Goal: Complete Application Form: Complete application form

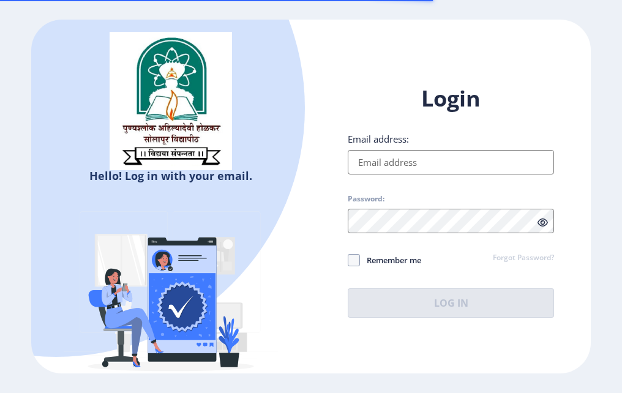
click at [377, 172] on input "Email address:" at bounding box center [451, 162] width 206 height 25
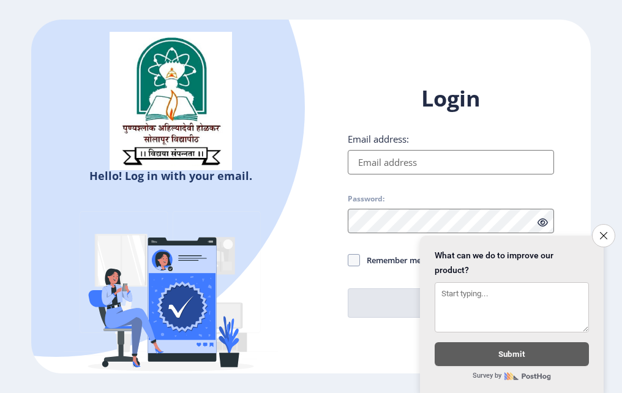
click at [386, 168] on input "Email address:" at bounding box center [451, 162] width 206 height 25
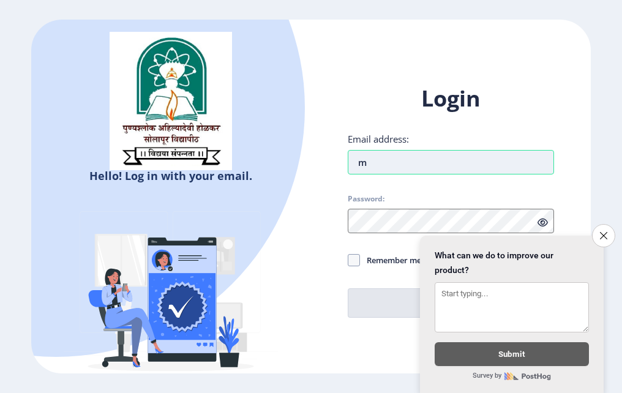
type input "[EMAIL_ADDRESS][DOMAIN_NAME]"
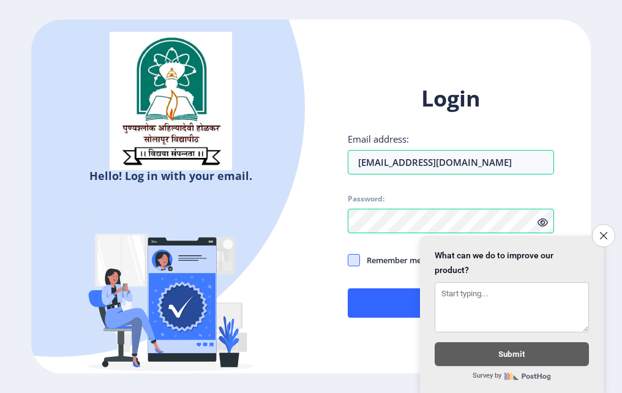
click at [358, 258] on span at bounding box center [354, 260] width 12 height 12
click at [349, 260] on input "Remember me" at bounding box center [348, 260] width 1 height 1
checkbox input "true"
click at [601, 232] on icon "Close survey" at bounding box center [604, 236] width 8 height 8
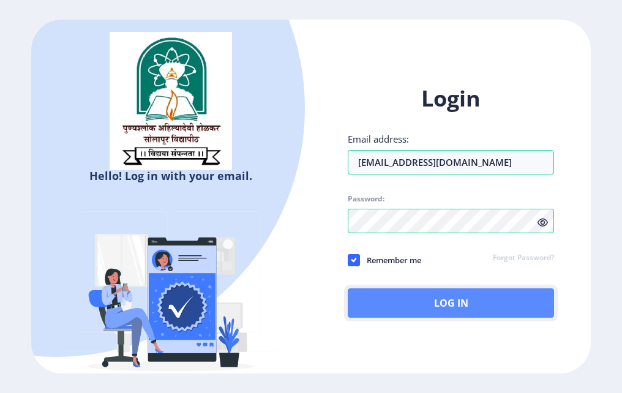
click at [455, 306] on button "Log In" at bounding box center [451, 302] width 206 height 29
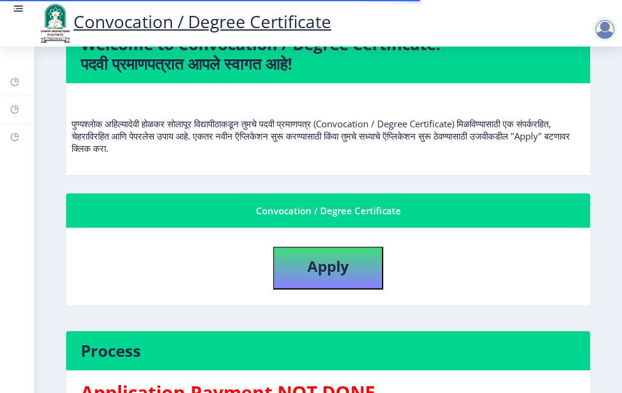
scroll to position [123, 0]
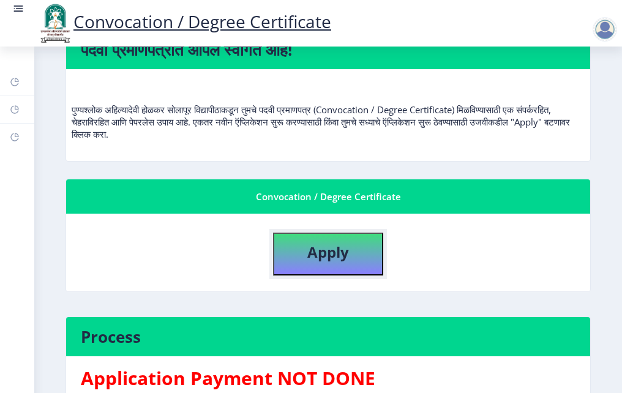
click at [344, 256] on b "Apply" at bounding box center [328, 252] width 42 height 20
select select
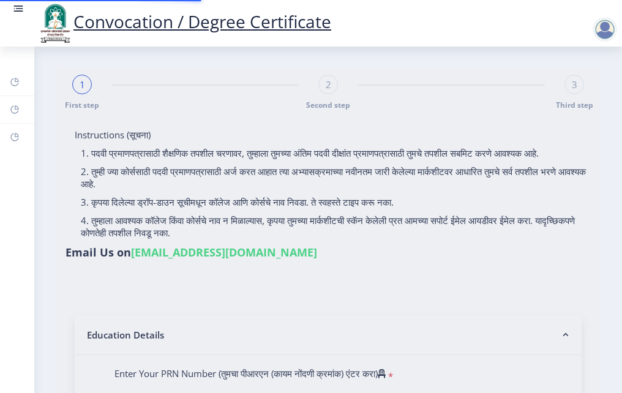
type input "[PERSON_NAME] [PERSON_NAME]"
type input "Shalan"
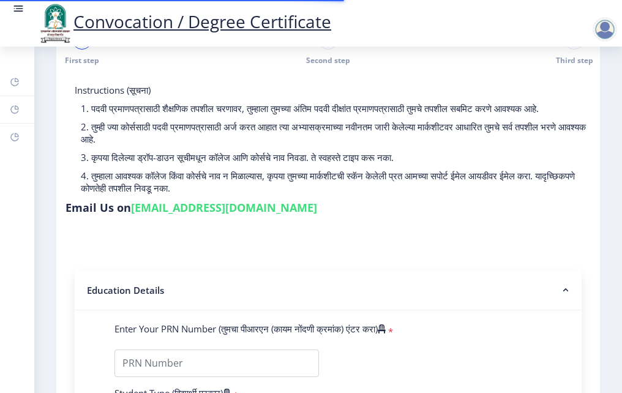
scroll to position [123, 0]
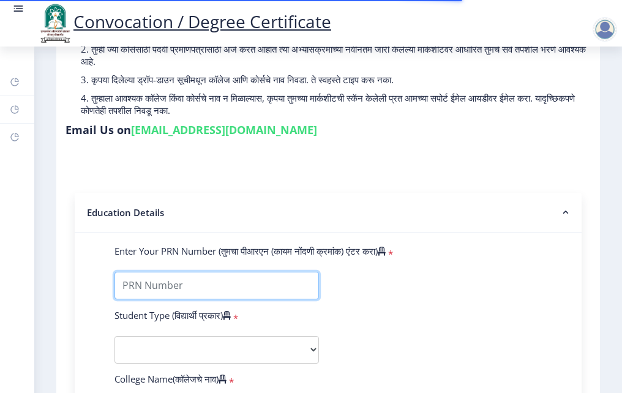
click at [135, 295] on input "Enter Your PRN Number (तुमचा पीआरएन (कायम नोंदणी क्रमांक) एंटर करा)" at bounding box center [217, 286] width 205 height 28
type input "0700011231"
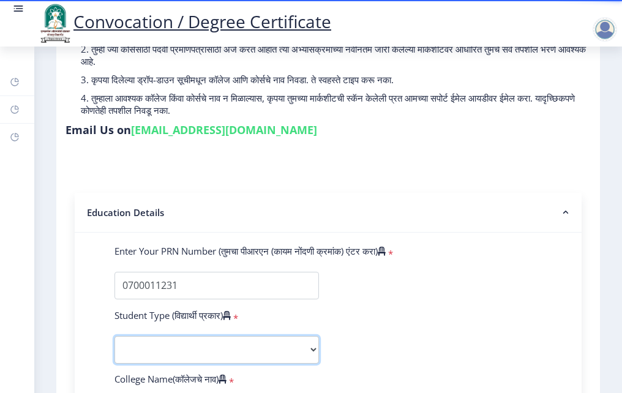
click at [264, 364] on select "Select Student Type Regular External" at bounding box center [217, 350] width 205 height 28
select select "Regular"
click at [115, 348] on select "Select Student Type Regular External" at bounding box center [217, 350] width 205 height 28
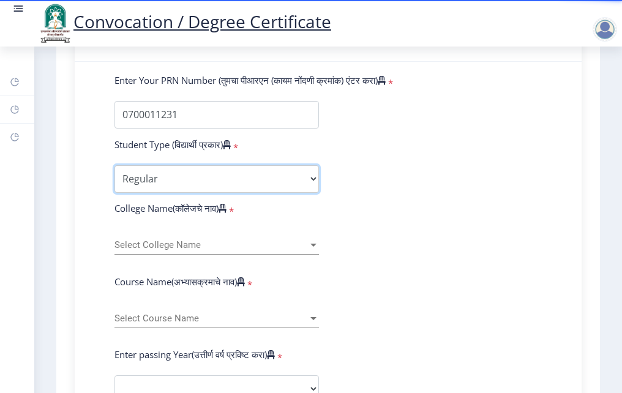
scroll to position [306, 0]
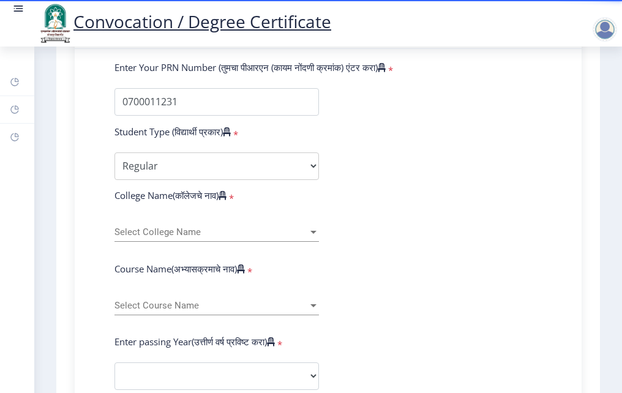
click at [188, 254] on div "Select College Name Select College Name" at bounding box center [217, 234] width 205 height 37
click at [200, 238] on span "Select College Name" at bounding box center [212, 232] width 194 height 10
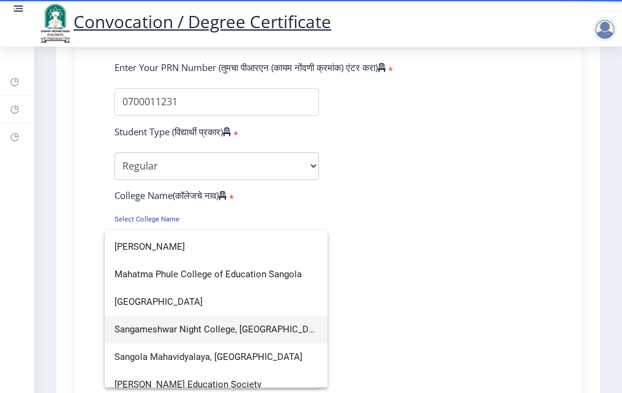
scroll to position [36, 0]
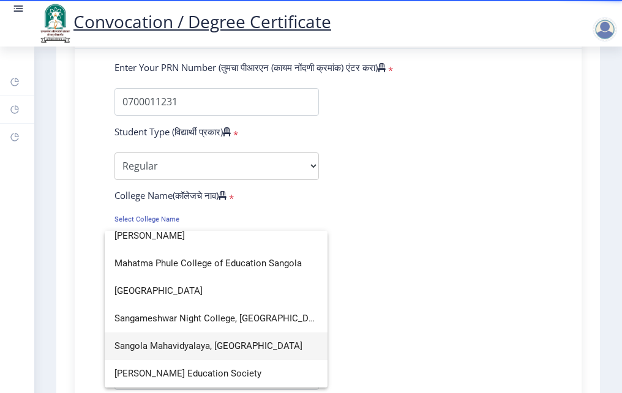
type input "sang"
click at [168, 352] on span "Sangola Mahavidyalaya, [GEOGRAPHIC_DATA]" at bounding box center [216, 347] width 203 height 28
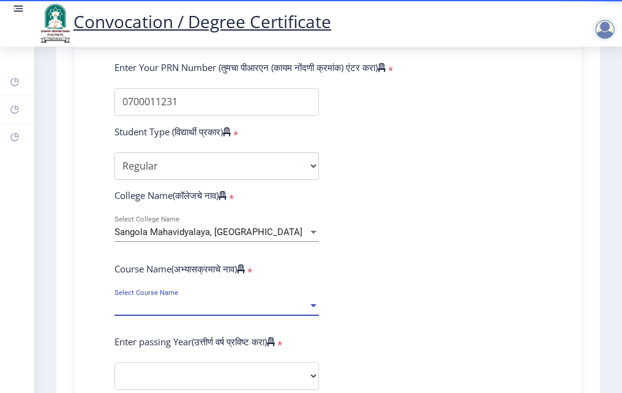
click at [160, 311] on span "Select Course Name" at bounding box center [212, 306] width 194 height 10
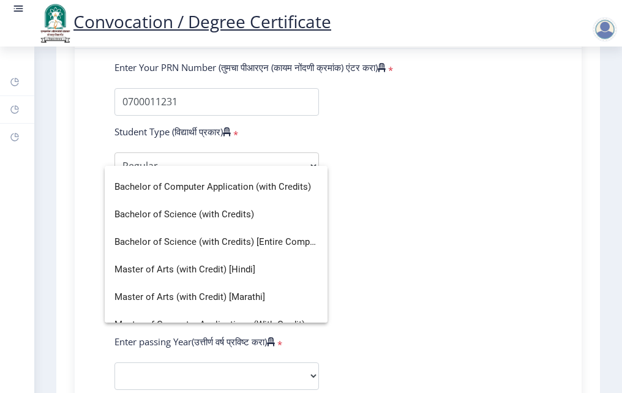
scroll to position [0, 0]
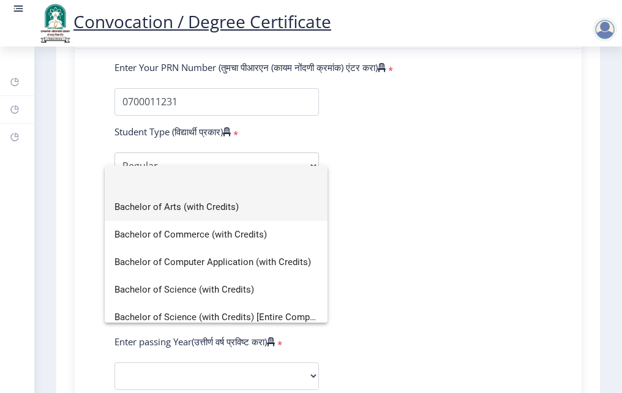
click at [141, 208] on span "Bachelor of Arts (with Credits)" at bounding box center [216, 208] width 203 height 28
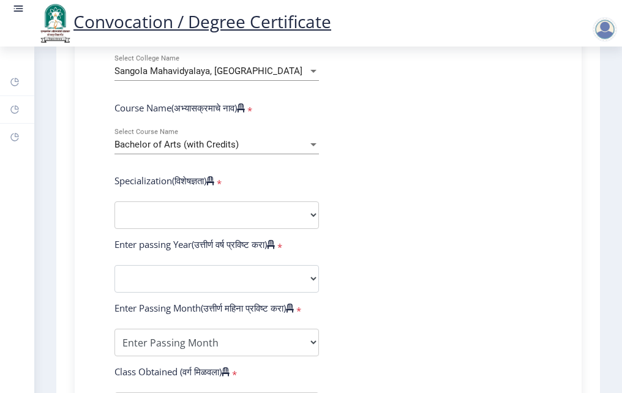
scroll to position [490, 0]
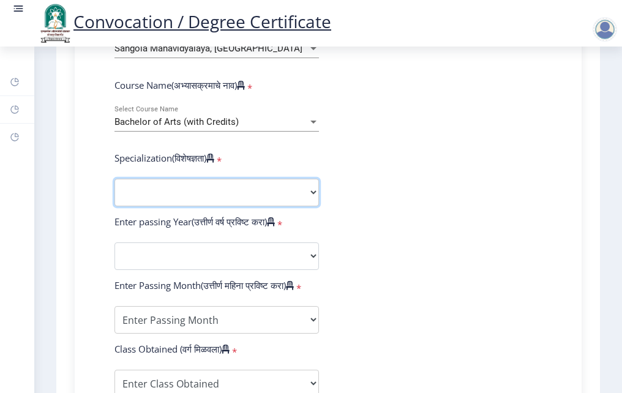
click at [163, 205] on select "Specialization English Geography Hindi Marathi Music Sanskrit Urdu Ancient Indi…" at bounding box center [217, 193] width 205 height 28
select select "English"
click at [115, 190] on select "Specialization English Geography Hindi Marathi Music Sanskrit Urdu Ancient Indi…" at bounding box center [217, 193] width 205 height 28
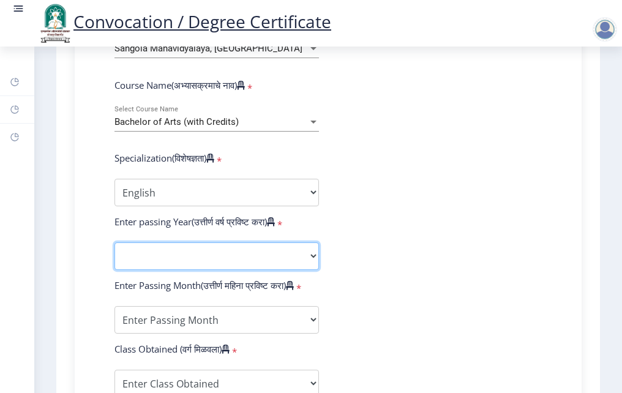
click at [167, 270] on select "2025 2024 2023 2022 2021 2020 2019 2018 2017 2016 2015 2014 2013 2012 2011 2010…" at bounding box center [217, 257] width 205 height 28
select select "2009"
click at [115, 254] on select "2025 2024 2023 2022 2021 2020 2019 2018 2017 2016 2015 2014 2013 2012 2011 2010…" at bounding box center [217, 257] width 205 height 28
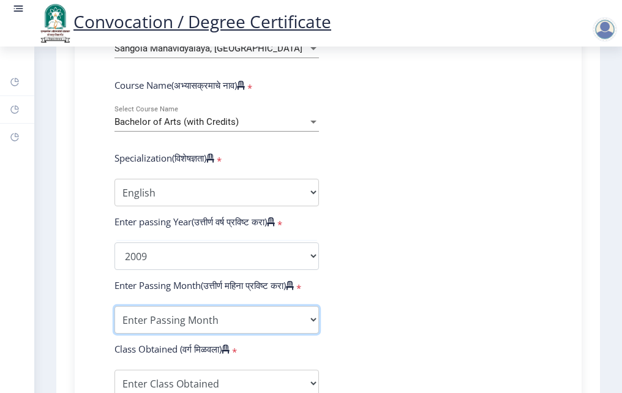
click at [224, 333] on select "Enter Passing Month March April May October November December" at bounding box center [217, 320] width 205 height 28
select select "May"
click at [115, 318] on select "Enter Passing Month March April May October November December" at bounding box center [217, 320] width 205 height 28
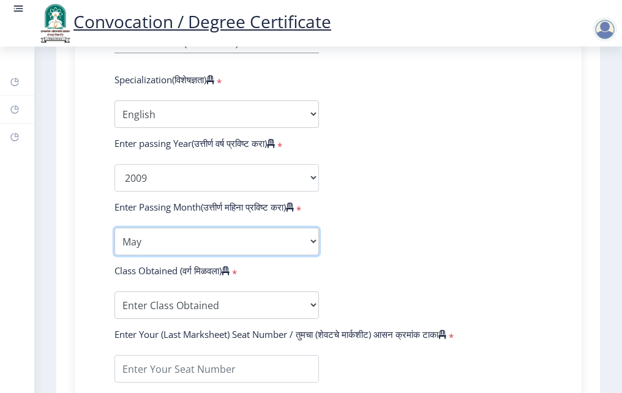
scroll to position [613, 0]
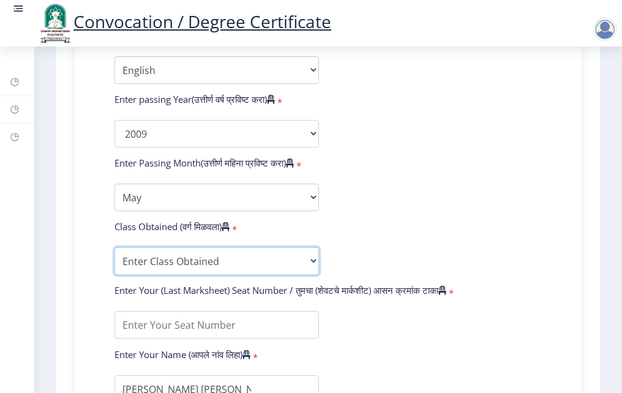
click at [203, 275] on select "Enter Class Obtained FIRST CLASS WITH DISTINCTION FIRST CLASS HIGHER SECOND CLA…" at bounding box center [217, 261] width 205 height 28
select select "Grade A"
click at [115, 259] on select "Enter Class Obtained FIRST CLASS WITH DISTINCTION FIRST CLASS HIGHER SECOND CLA…" at bounding box center [217, 261] width 205 height 28
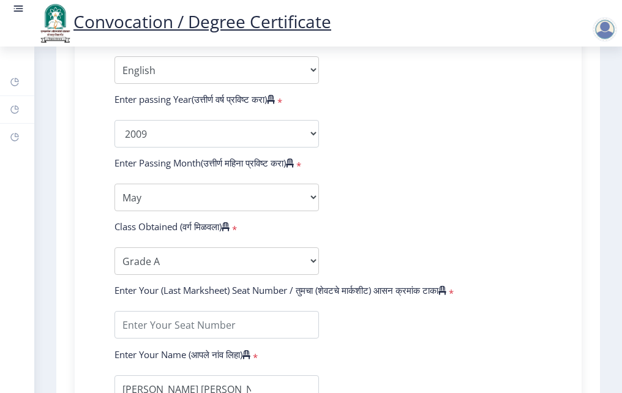
click at [202, 321] on form "Enter Your PRN Number (तुमचा पीआरएन (कायम नोंदणी क्रमांक) एंटर करा) * Student T…" at bounding box center [328, 111] width 446 height 713
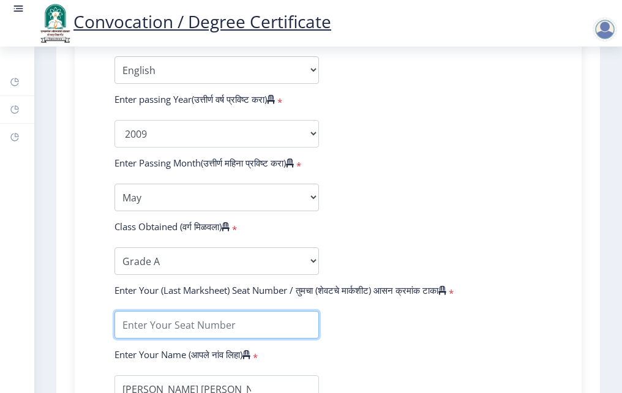
click at [207, 334] on input "textarea" at bounding box center [217, 325] width 205 height 28
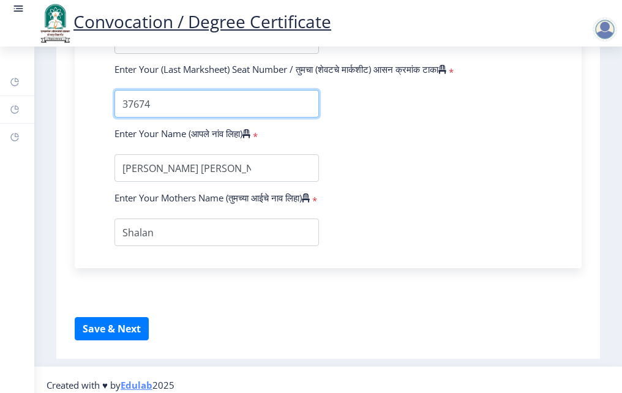
scroll to position [869, 0]
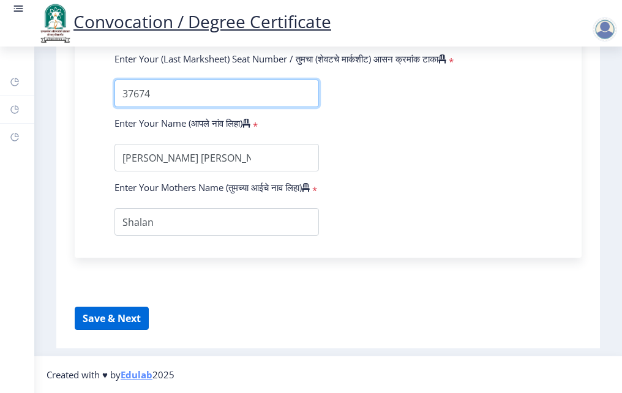
type input "37674"
click at [107, 324] on button "Save & Next" at bounding box center [112, 318] width 74 height 23
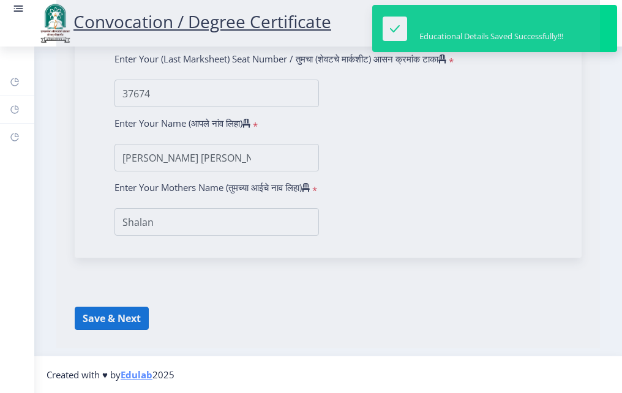
select select
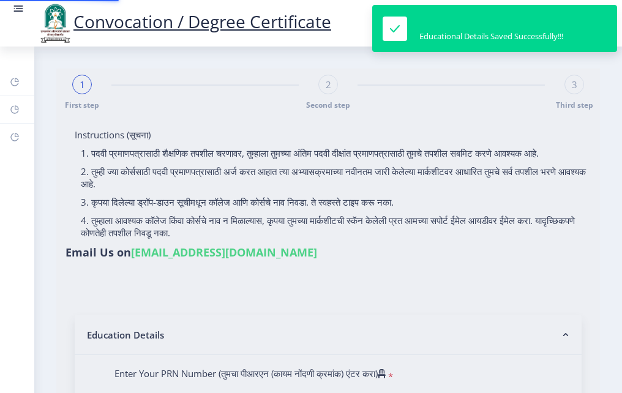
type input "[PERSON_NAME] [PERSON_NAME]"
type input "Shalan"
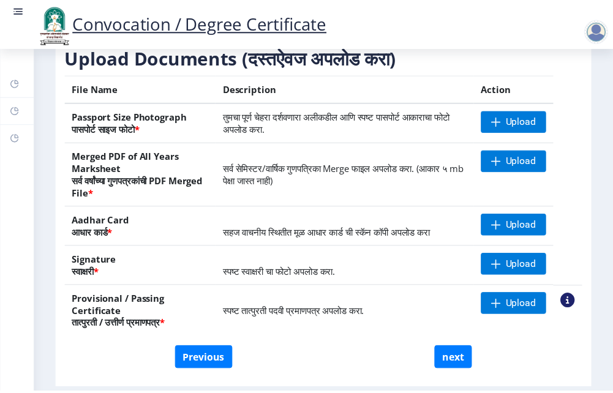
scroll to position [218, 0]
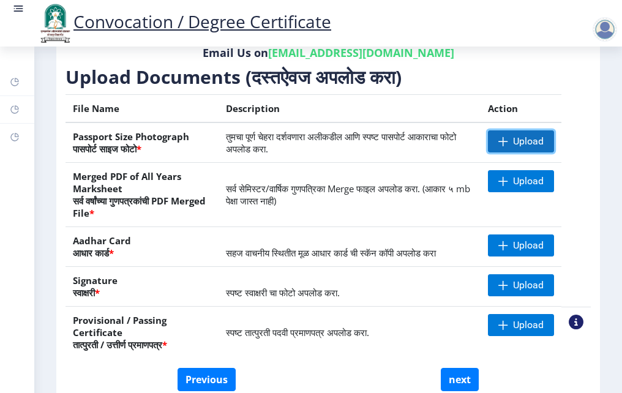
click at [518, 143] on span "Upload" at bounding box center [528, 141] width 31 height 12
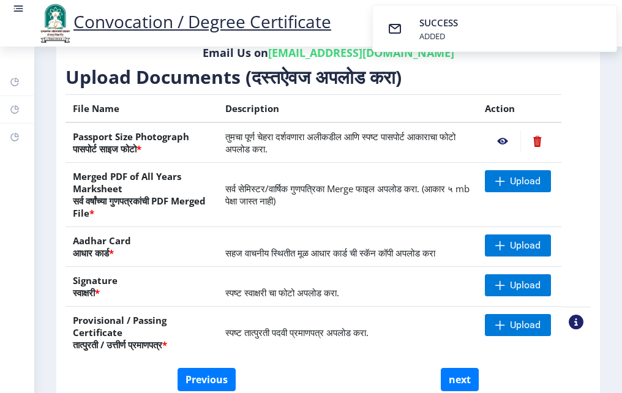
click at [498, 144] on nb-action at bounding box center [503, 141] width 36 height 22
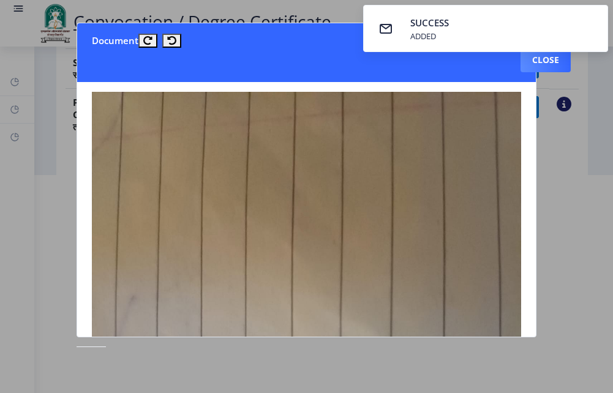
scroll to position [61, 0]
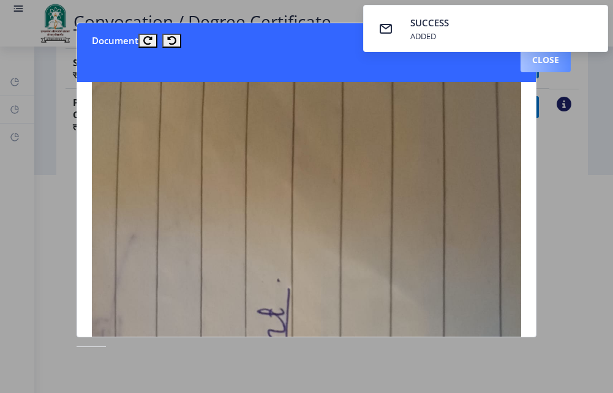
drag, startPoint x: 540, startPoint y: 58, endPoint x: 543, endPoint y: 67, distance: 9.3
click at [541, 62] on button "Close" at bounding box center [546, 60] width 50 height 25
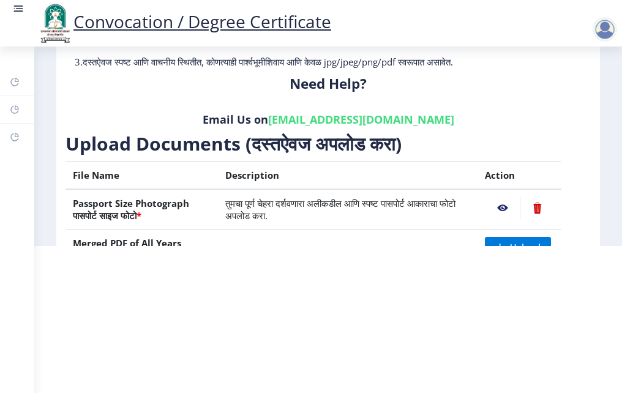
scroll to position [0, 0]
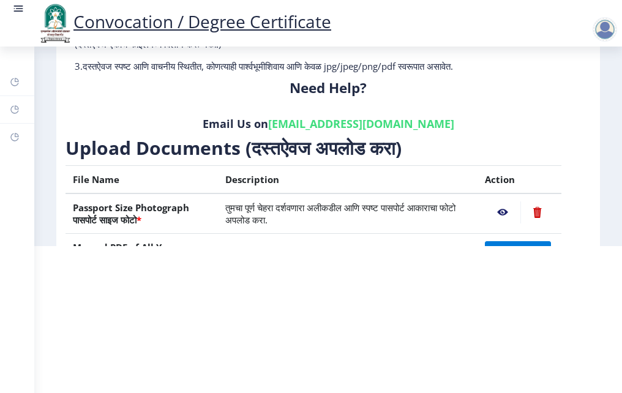
click at [538, 211] on nb-action at bounding box center [538, 213] width 34 height 22
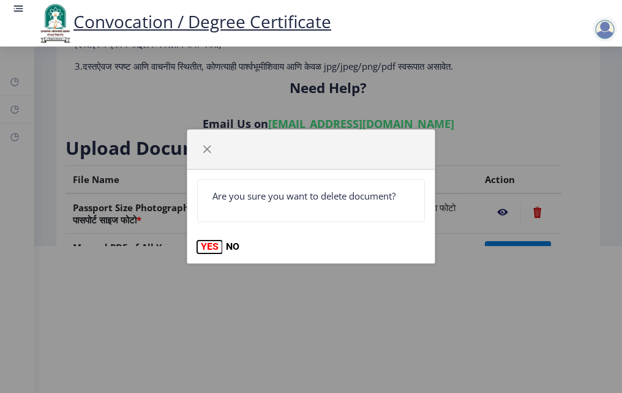
click at [202, 246] on button "YES" at bounding box center [209, 247] width 25 height 12
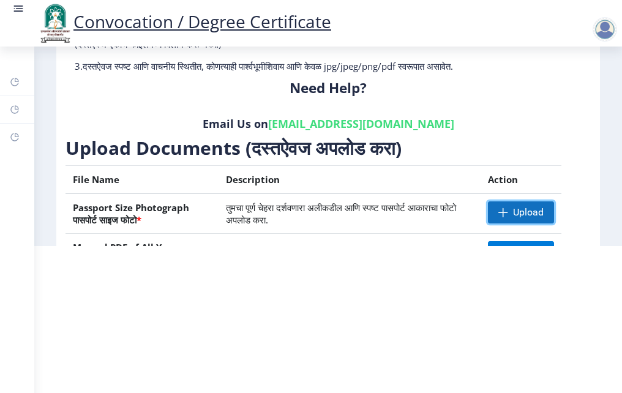
click at [521, 209] on span "Upload" at bounding box center [528, 212] width 31 height 12
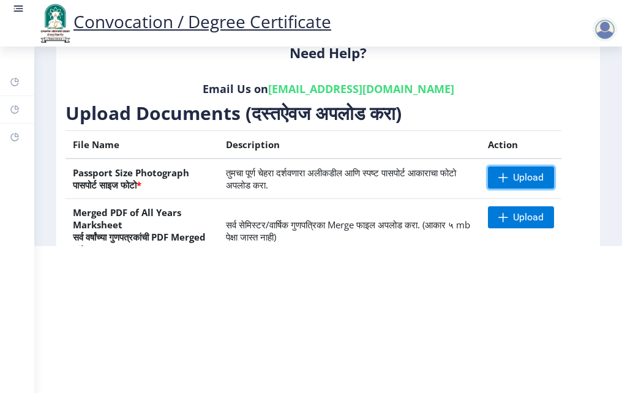
scroll to position [123, 0]
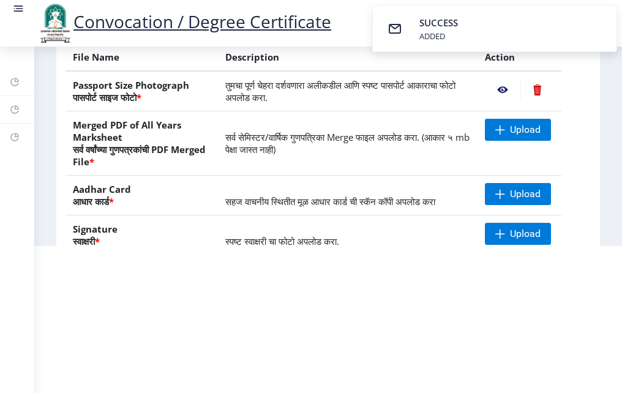
click at [500, 89] on nb-action at bounding box center [503, 90] width 36 height 22
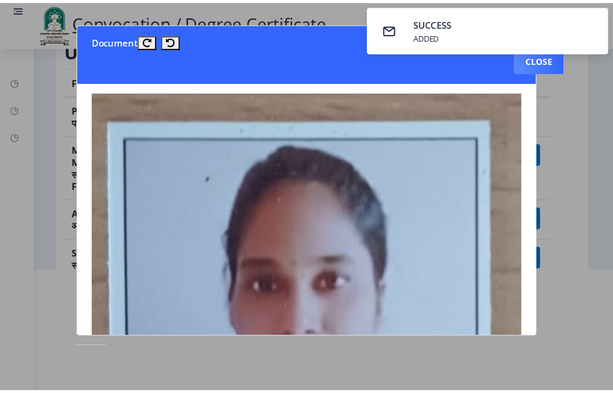
scroll to position [0, 0]
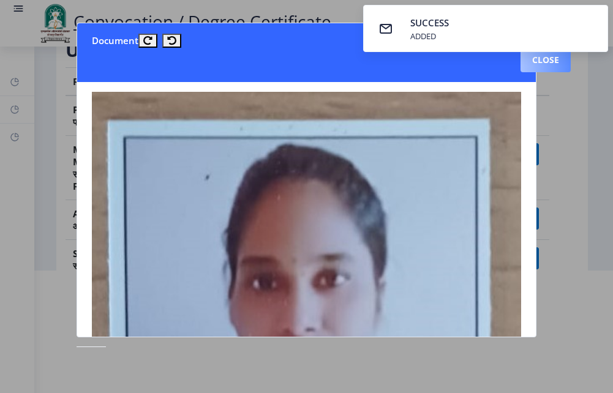
click at [545, 69] on button "Close" at bounding box center [546, 60] width 50 height 25
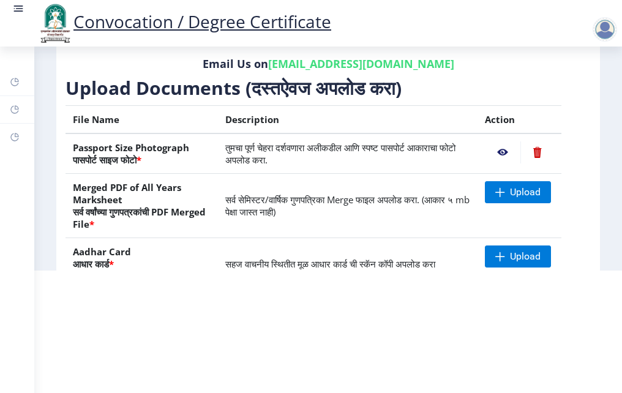
scroll to position [123, 0]
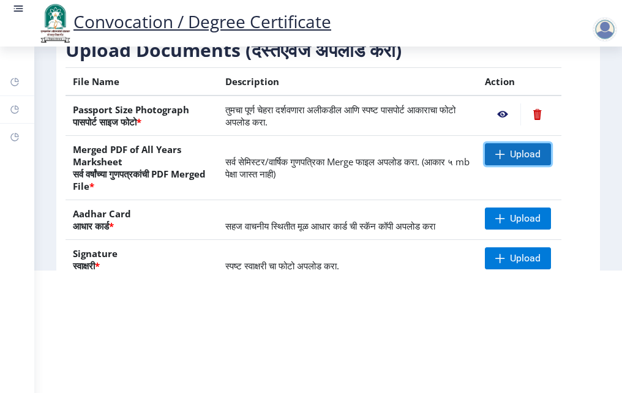
click at [510, 156] on span "Upload" at bounding box center [525, 154] width 31 height 12
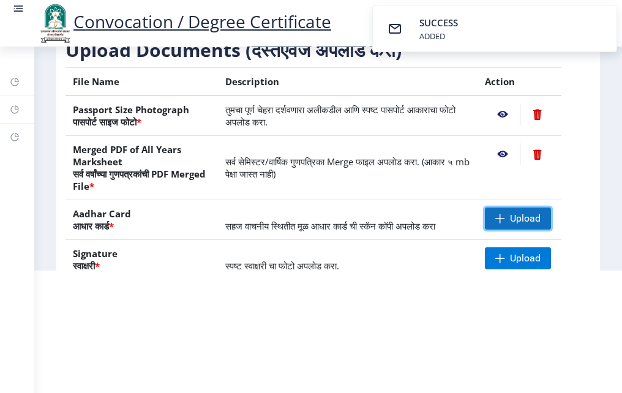
click at [501, 220] on span at bounding box center [501, 219] width 10 height 10
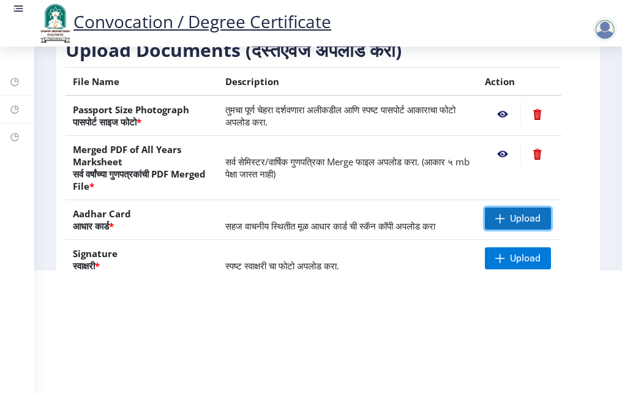
click at [510, 218] on span "Upload" at bounding box center [525, 219] width 31 height 12
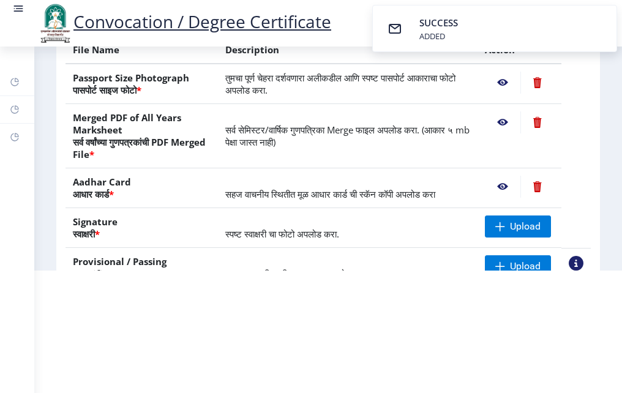
scroll to position [279, 0]
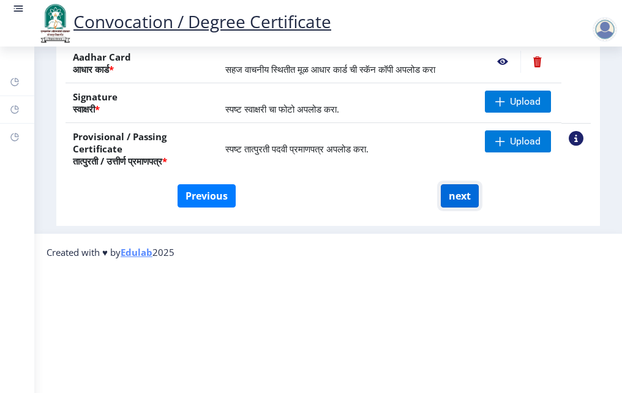
click at [470, 198] on button "next" at bounding box center [460, 195] width 38 height 23
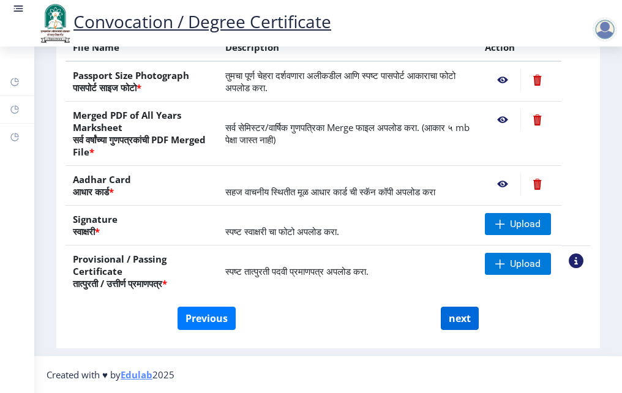
scroll to position [0, 0]
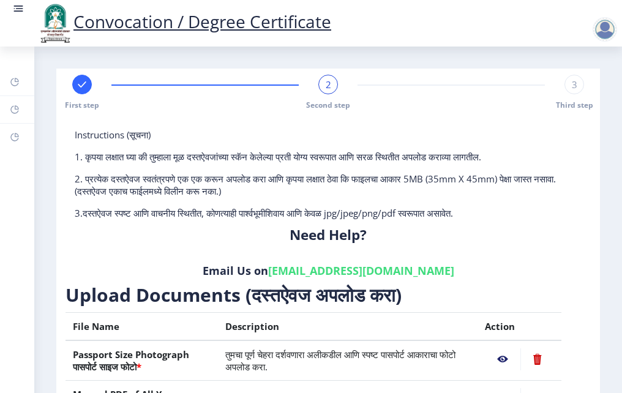
select select
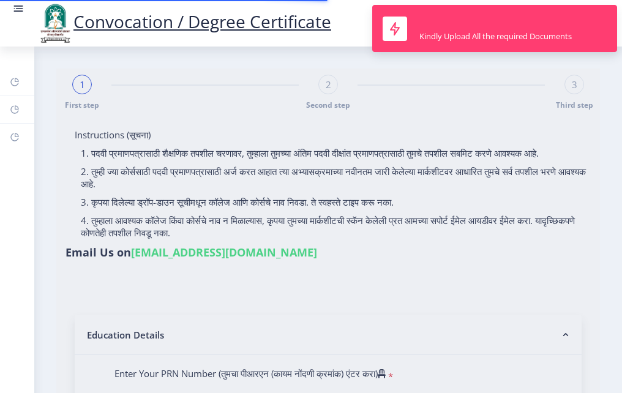
type input "[PERSON_NAME] [PERSON_NAME]"
type input "Shalan"
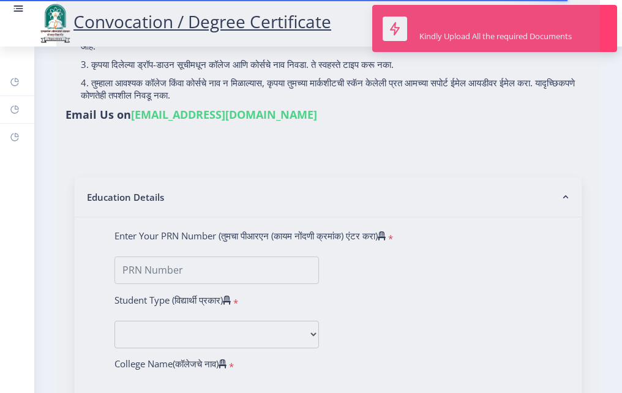
type input "0700011231"
select select "Regular"
select select "2009"
select select "May"
select select "Grade A"
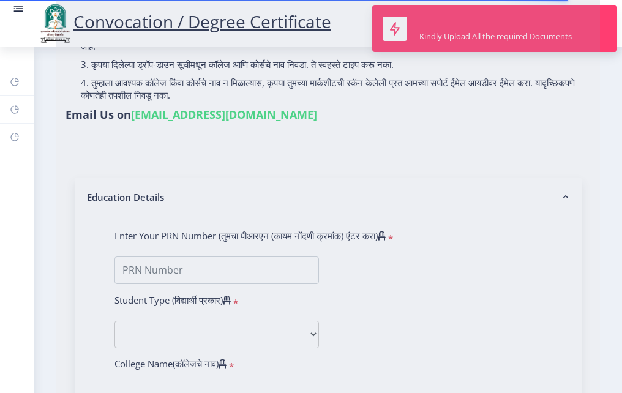
type input "37674"
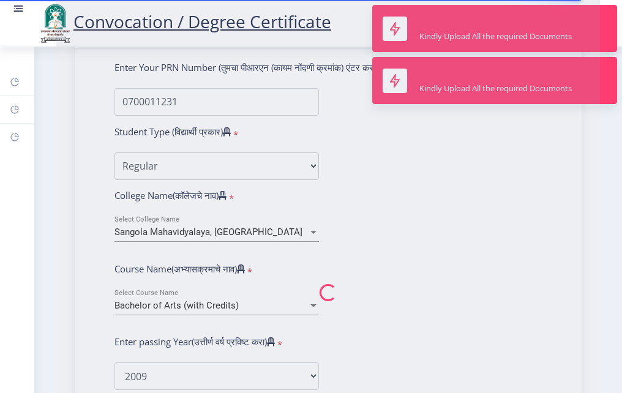
select select "English"
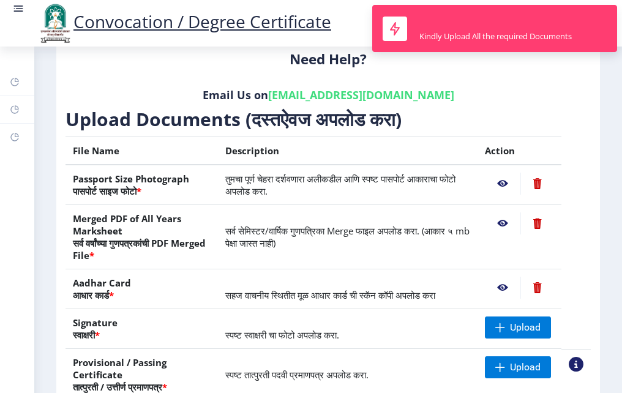
scroll to position [279, 0]
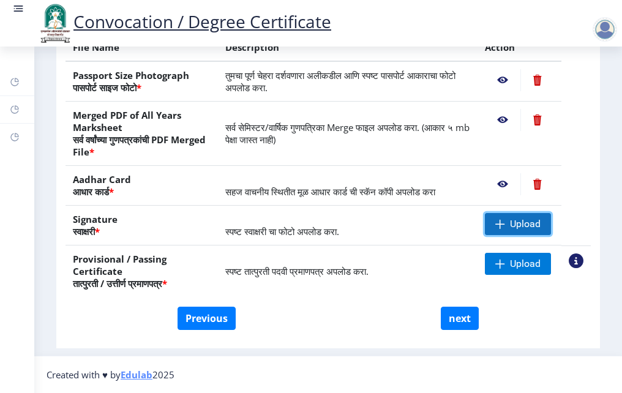
click at [505, 224] on span "Upload" at bounding box center [518, 224] width 66 height 22
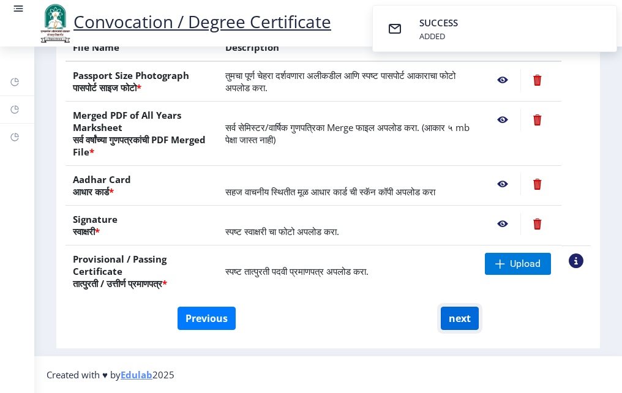
click at [465, 318] on button "next" at bounding box center [460, 318] width 38 height 23
select select
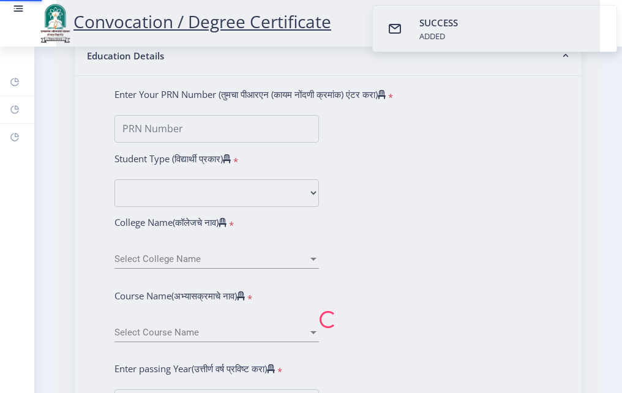
scroll to position [0, 0]
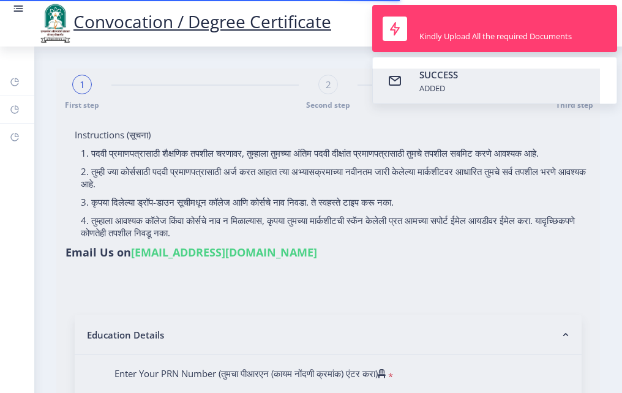
type input "[PERSON_NAME] [PERSON_NAME]"
type input "Shalan"
type input "0700011231"
select select "Regular"
select select "2009"
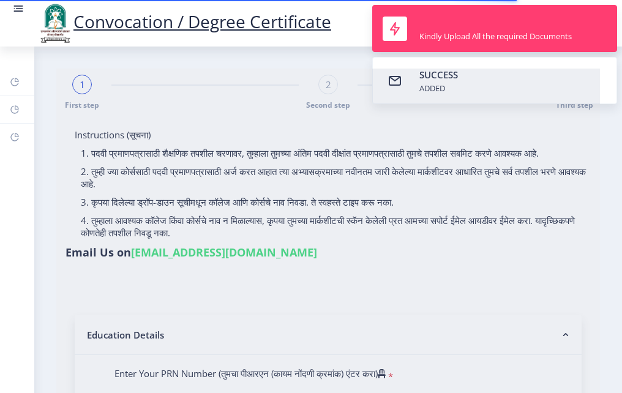
select select "May"
select select "Grade A"
type input "37674"
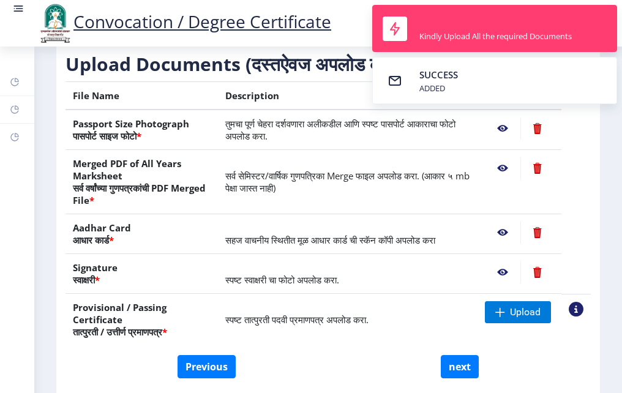
scroll to position [279, 0]
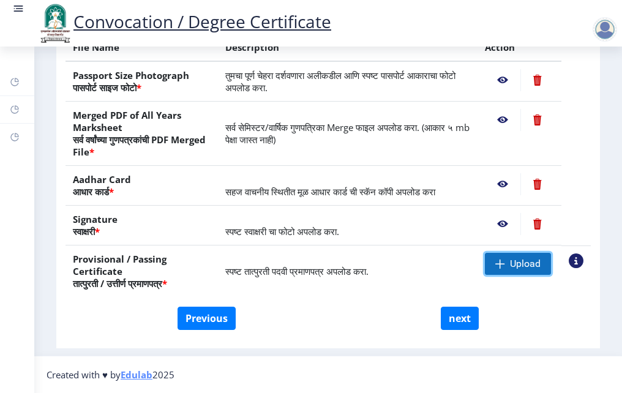
click at [521, 261] on span "Upload" at bounding box center [525, 264] width 31 height 12
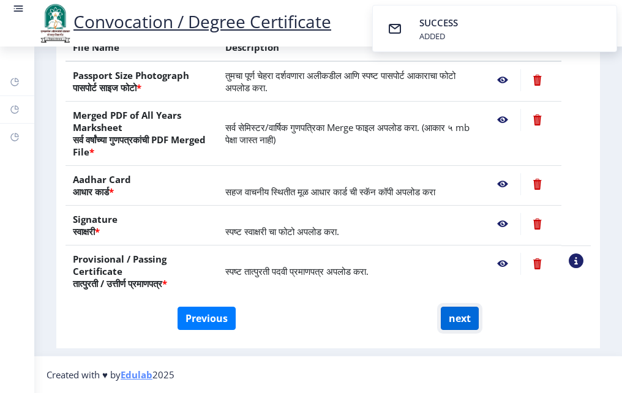
click at [452, 314] on button "next" at bounding box center [460, 318] width 38 height 23
select select
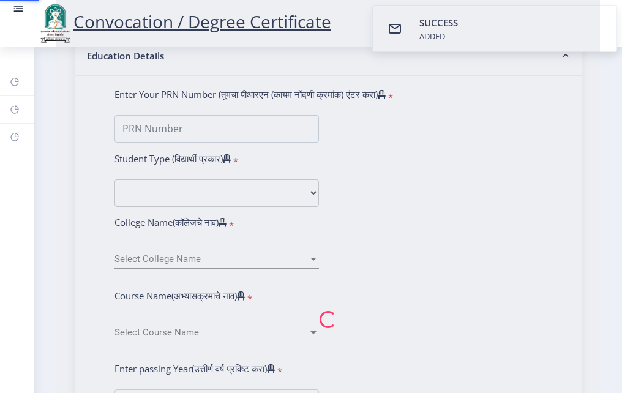
scroll to position [0, 0]
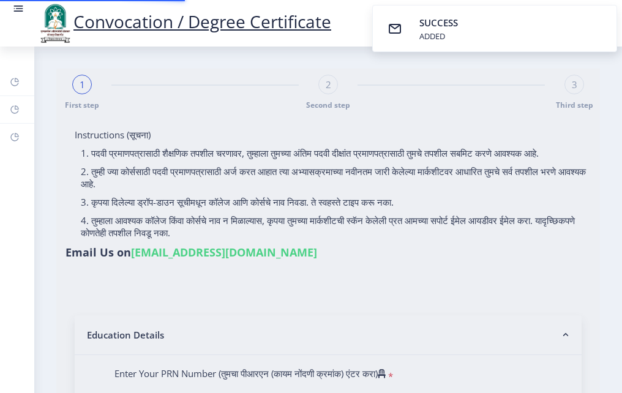
select select
type input "[PERSON_NAME] [PERSON_NAME]"
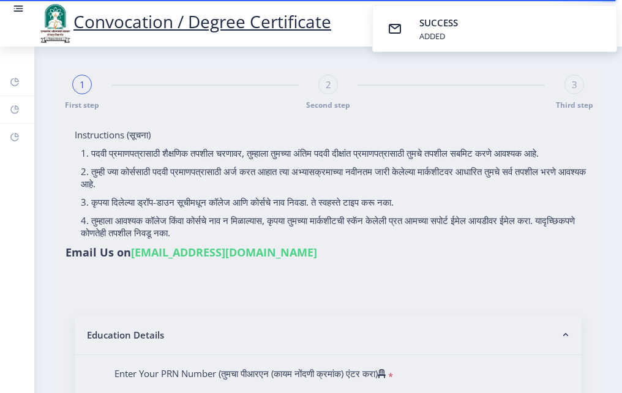
type input "Shalan"
type input "0700011231"
select select "Regular"
select select "2009"
select select "May"
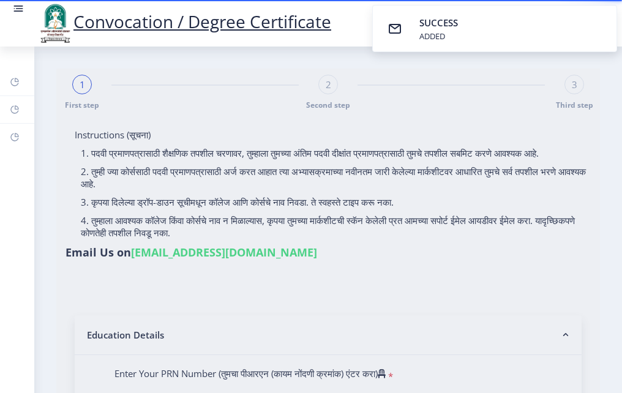
select select "Grade A"
type input "37674"
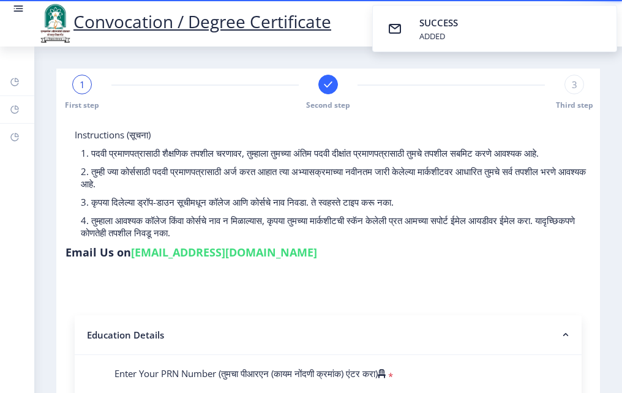
select select
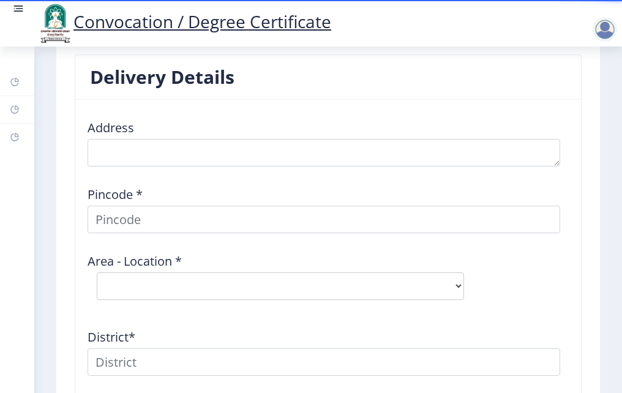
scroll to position [1496, 0]
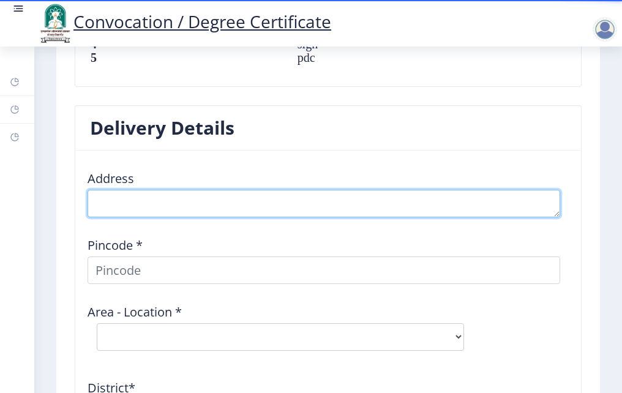
click at [198, 190] on textarea at bounding box center [324, 204] width 473 height 28
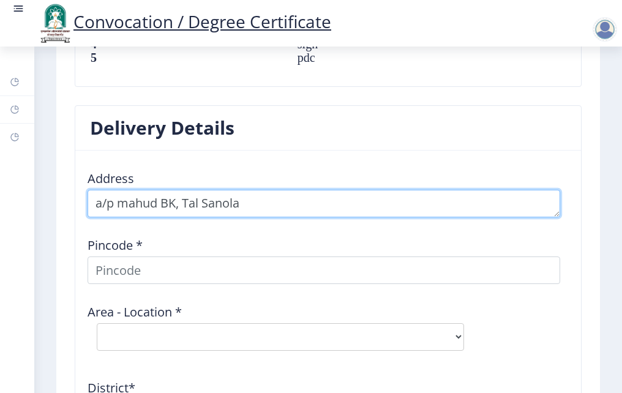
click at [265, 190] on textarea at bounding box center [324, 204] width 473 height 28
click at [274, 190] on textarea at bounding box center [324, 204] width 473 height 28
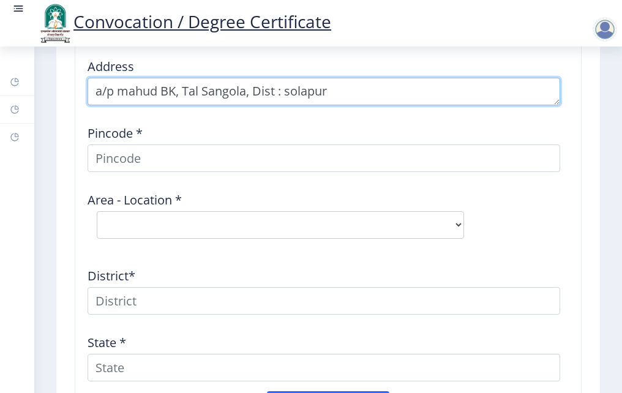
scroll to position [1618, 0]
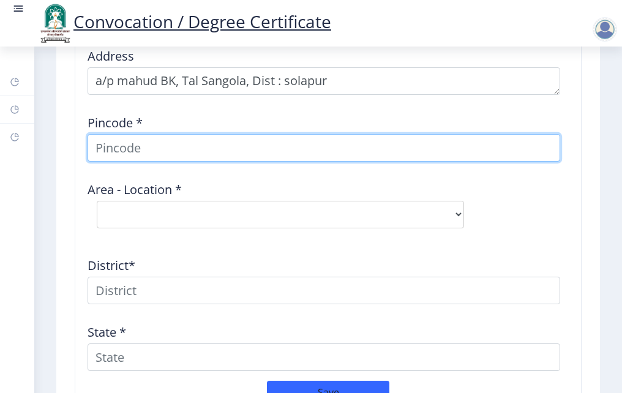
click at [130, 134] on input at bounding box center [324, 148] width 473 height 28
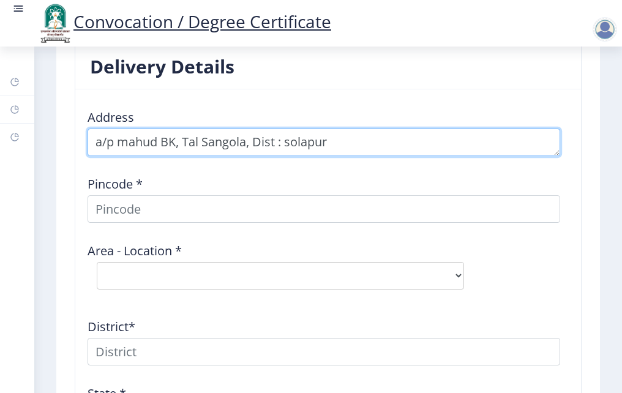
click at [183, 130] on textarea at bounding box center [324, 143] width 473 height 28
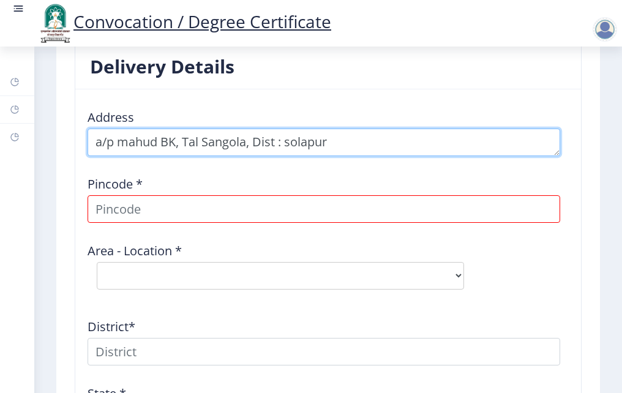
click at [121, 129] on textarea at bounding box center [324, 143] width 473 height 28
type textarea "a/p [GEOGRAPHIC_DATA], mahud BK, [GEOGRAPHIC_DATA], Dist : [GEOGRAPHIC_DATA]"
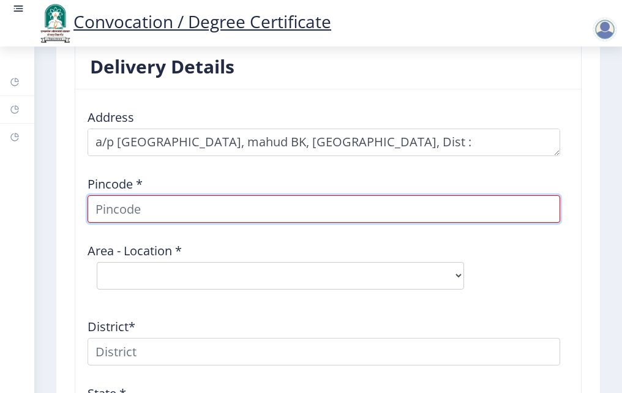
click at [138, 198] on input at bounding box center [324, 209] width 473 height 28
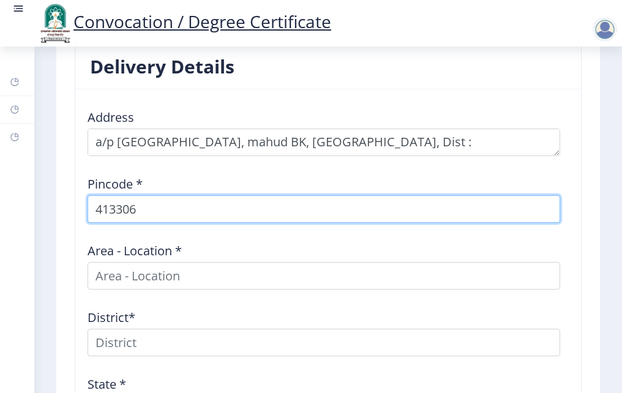
type input "413306"
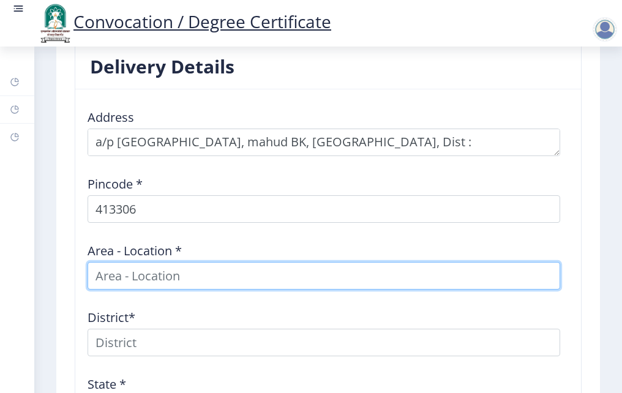
click at [143, 262] on input at bounding box center [324, 276] width 473 height 28
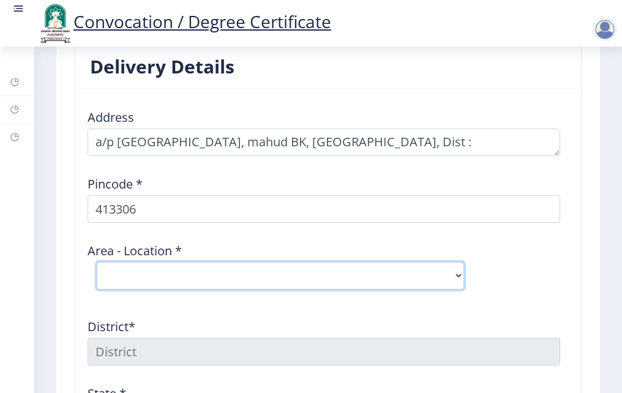
click at [123, 273] on select "Select Area Location Achakdani B.O Chikmahud B.O Gaigavan [PERSON_NAME] B.O Kat…" at bounding box center [281, 276] width 368 height 28
click at [121, 263] on select "Select Area Location Achakdani B.O Chikmahud B.O Gaigavan [PERSON_NAME] B.O Kat…" at bounding box center [281, 276] width 368 height 28
click at [121, 262] on select "Select Area Location Achakdani B.O Chikmahud B.O Gaigavan [PERSON_NAME] B.O Kat…" at bounding box center [281, 276] width 368 height 28
select select "10: Object"
click at [97, 262] on select "Select Area Location Achakdani B.O Chikmahud B.O Gaigavan [PERSON_NAME] B.O Kat…" at bounding box center [281, 276] width 368 height 28
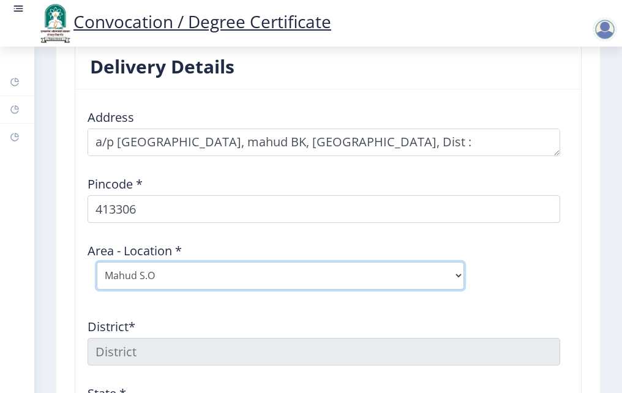
type input "SOLAPUR"
type input "[GEOGRAPHIC_DATA]"
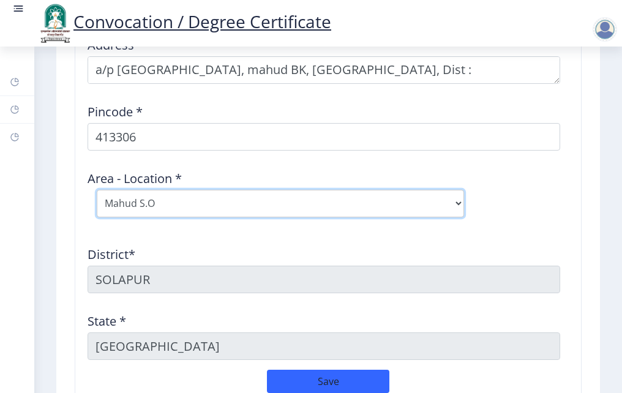
scroll to position [1741, 0]
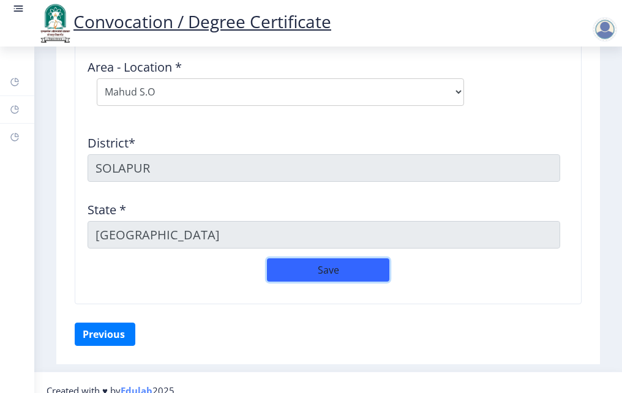
click at [306, 258] on button "Save" at bounding box center [328, 269] width 123 height 23
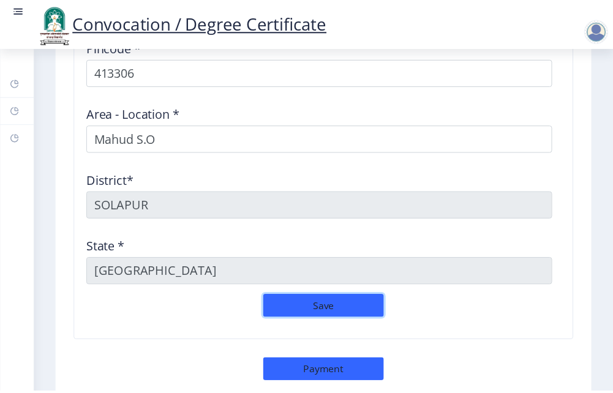
scroll to position [1767, 0]
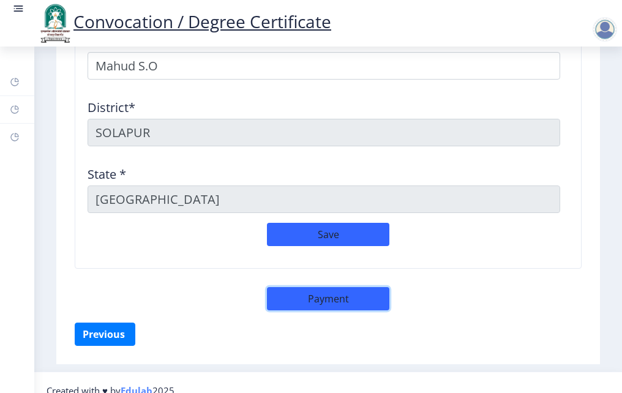
click at [314, 287] on button "Payment" at bounding box center [328, 298] width 123 height 23
select select "sealed"
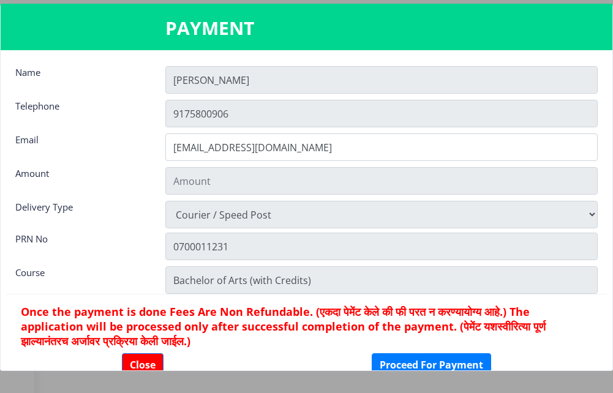
scroll to position [1757, 0]
type input "1885"
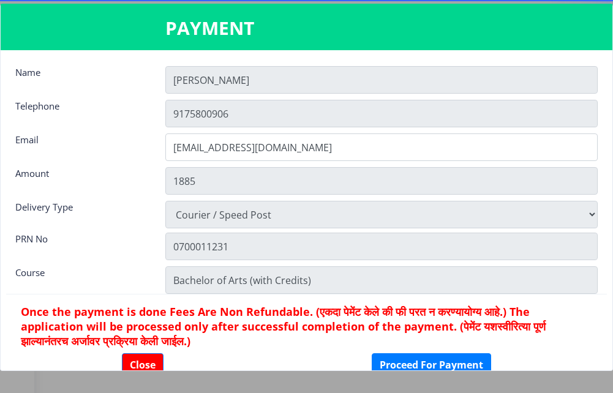
scroll to position [32, 0]
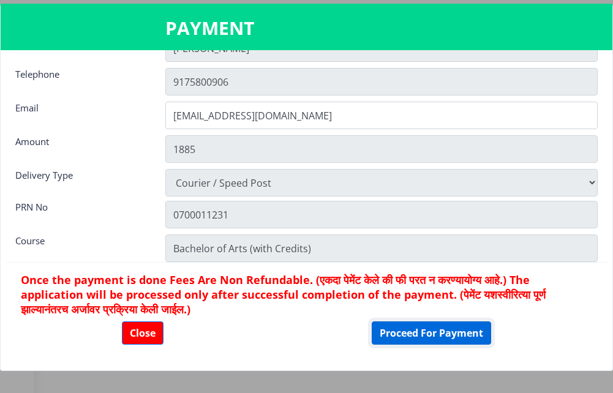
click at [416, 332] on button "Proceed For Payment" at bounding box center [431, 333] width 119 height 23
